Goal: Find contact information

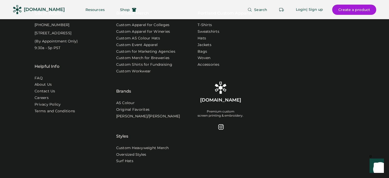
scroll to position [1668, 0]
click at [51, 91] on link "Contact Us" at bounding box center [45, 90] width 21 height 5
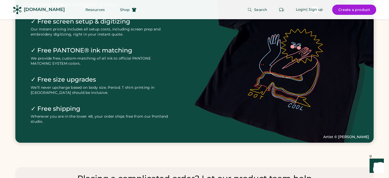
scroll to position [1270, 0]
